Goal: Information Seeking & Learning: Learn about a topic

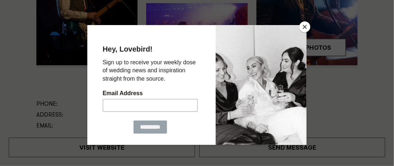
scroll to position [274, 0]
click at [312, 24] on div at bounding box center [197, 83] width 394 height 166
click at [305, 28] on button "Close" at bounding box center [304, 26] width 11 height 11
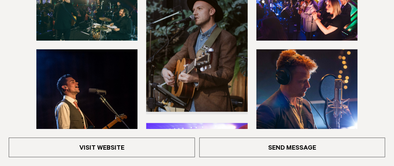
scroll to position [161, 0]
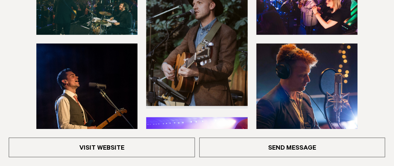
click at [73, 93] on img at bounding box center [86, 112] width 101 height 136
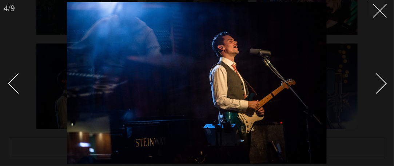
click at [381, 8] on icon at bounding box center [377, 8] width 9 height 9
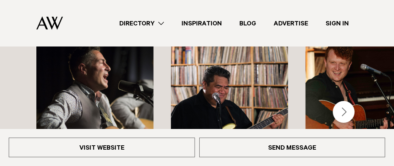
scroll to position [843, 0]
click at [342, 104] on div "Next slide" at bounding box center [344, 112] width 22 height 22
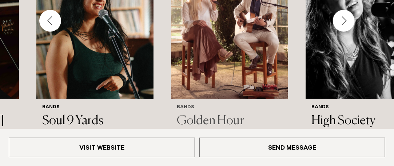
scroll to position [935, 0]
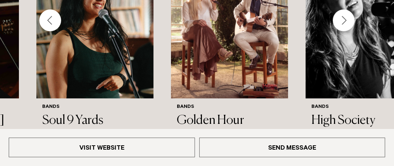
click at [344, 20] on div "Next slide" at bounding box center [344, 20] width 22 height 22
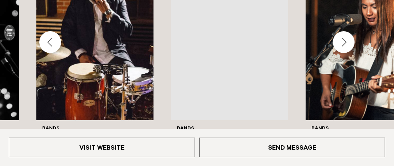
scroll to position [920, 0]
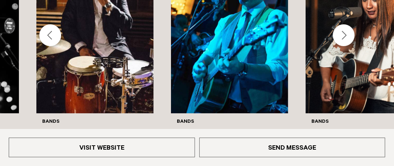
click at [346, 32] on div "Next slide" at bounding box center [344, 35] width 22 height 22
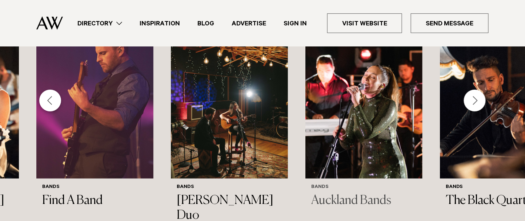
scroll to position [939, 0]
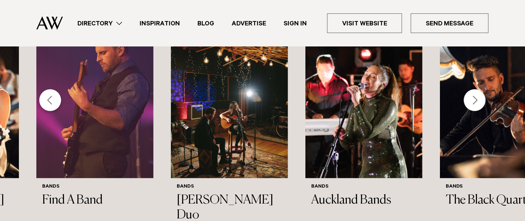
click at [393, 103] on div "Next slide" at bounding box center [475, 100] width 22 height 22
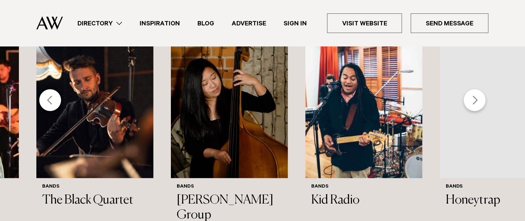
click at [393, 103] on div "Next slide" at bounding box center [475, 100] width 22 height 22
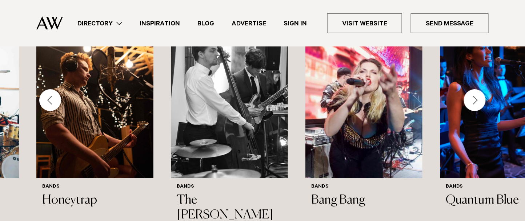
click at [393, 103] on div "Next slide" at bounding box center [475, 100] width 22 height 22
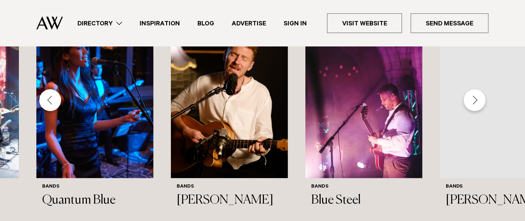
click at [393, 103] on div "Next slide" at bounding box center [475, 100] width 22 height 22
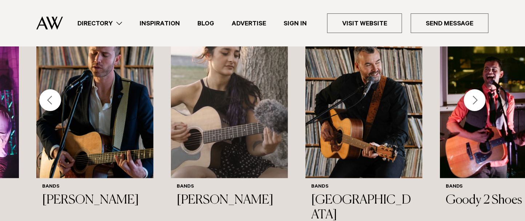
click at [393, 103] on div "Next slide" at bounding box center [475, 100] width 22 height 22
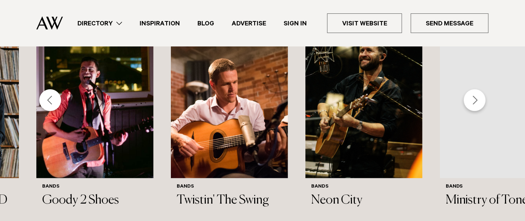
click at [393, 103] on div "Next slide" at bounding box center [475, 100] width 22 height 22
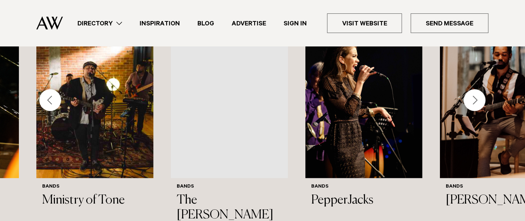
click at [393, 103] on div "Next slide" at bounding box center [475, 100] width 22 height 22
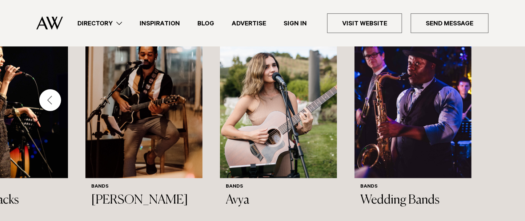
click at [393, 103] on div "Bands [PERSON_NAME] And [PERSON_NAME] Bands Neo Trio Bands [PERSON_NAME] Bands …" at bounding box center [262, 142] width 525 height 242
click at [48, 99] on div "Previous slide" at bounding box center [50, 100] width 22 height 22
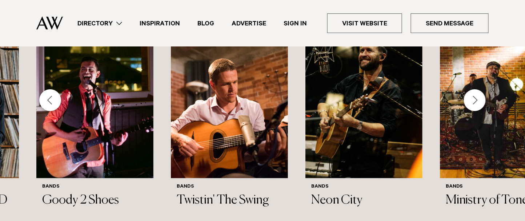
click at [48, 99] on div "Previous slide" at bounding box center [50, 100] width 22 height 22
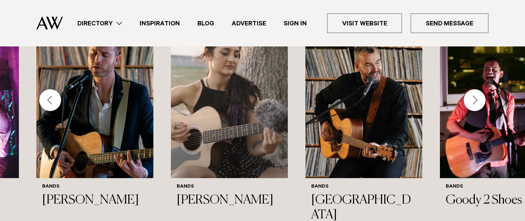
click at [48, 99] on div "Previous slide" at bounding box center [50, 100] width 22 height 22
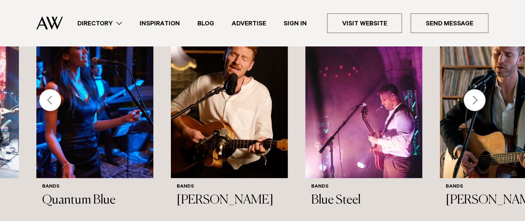
click at [48, 99] on div "Previous slide" at bounding box center [50, 100] width 22 height 22
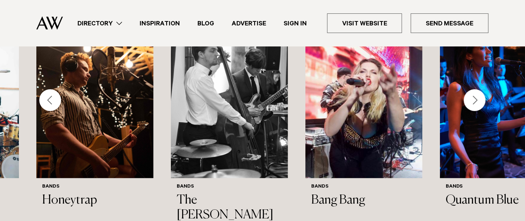
click at [48, 99] on div "Previous slide" at bounding box center [50, 100] width 22 height 22
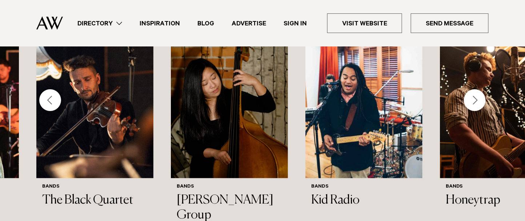
click at [48, 99] on div "Previous slide" at bounding box center [50, 100] width 22 height 22
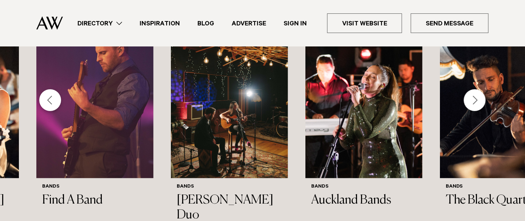
click at [48, 99] on div "Previous slide" at bounding box center [50, 100] width 22 height 22
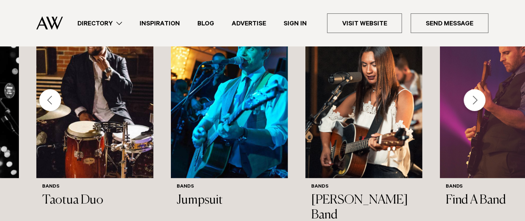
click at [48, 99] on div "Previous slide" at bounding box center [50, 100] width 22 height 22
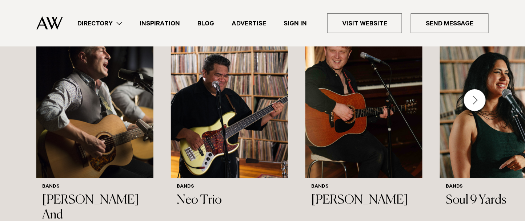
click at [0, 0] on slot "Bands [PERSON_NAME] And [PERSON_NAME] Bands Neo Trio Bands [PERSON_NAME] Bands …" at bounding box center [0, 0] width 0 height 0
click at [48, 99] on img "1 / 33" at bounding box center [94, 99] width 117 height 157
